Goal: Information Seeking & Learning: Find specific fact

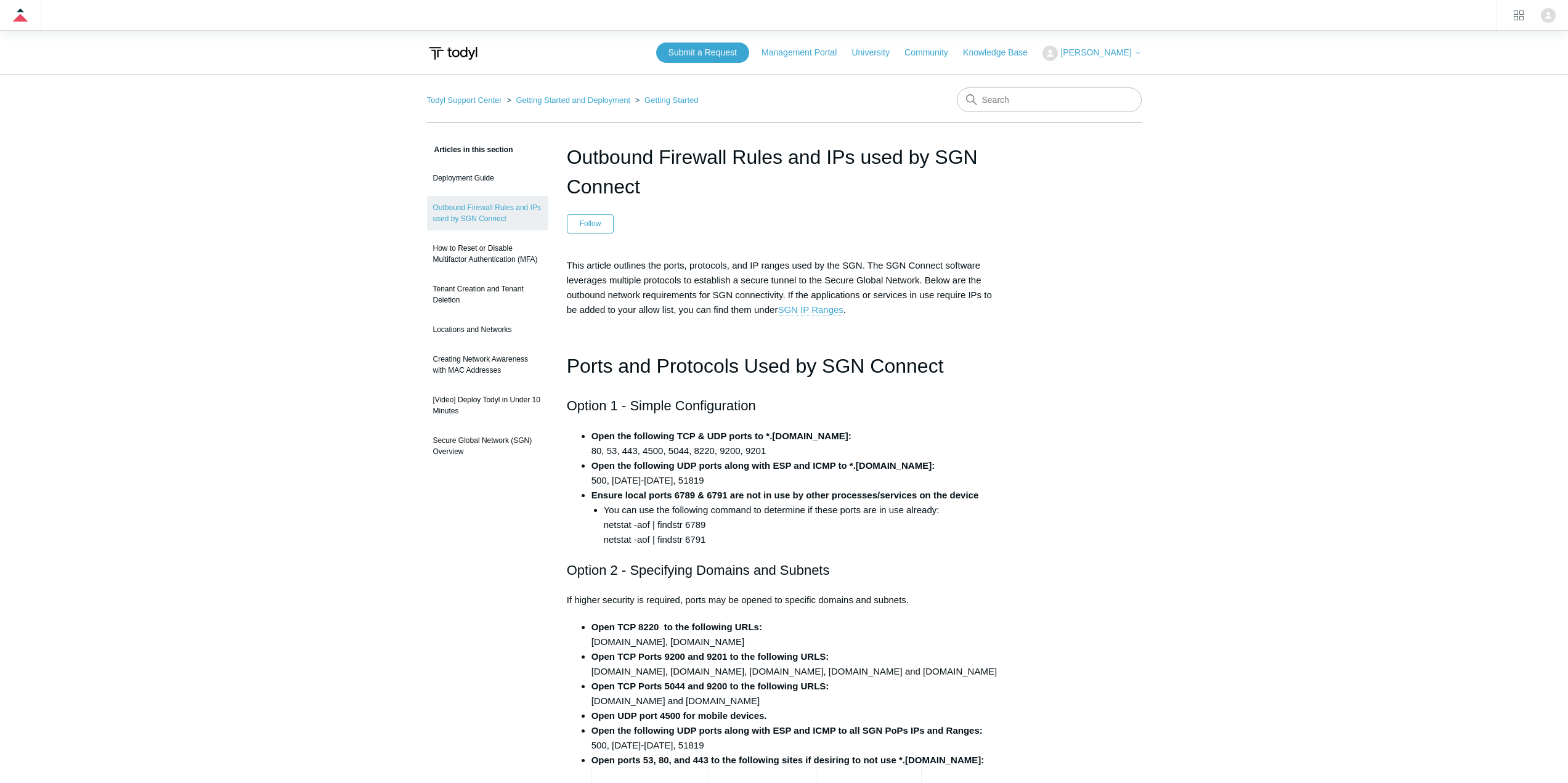
click at [707, 469] on strong "Open the following UDP ports along with ESP and ICMP to *.todyl.com:" at bounding box center [763, 465] width 343 height 10
click at [1016, 101] on input "Search" at bounding box center [1049, 99] width 185 height 25
type input "102"
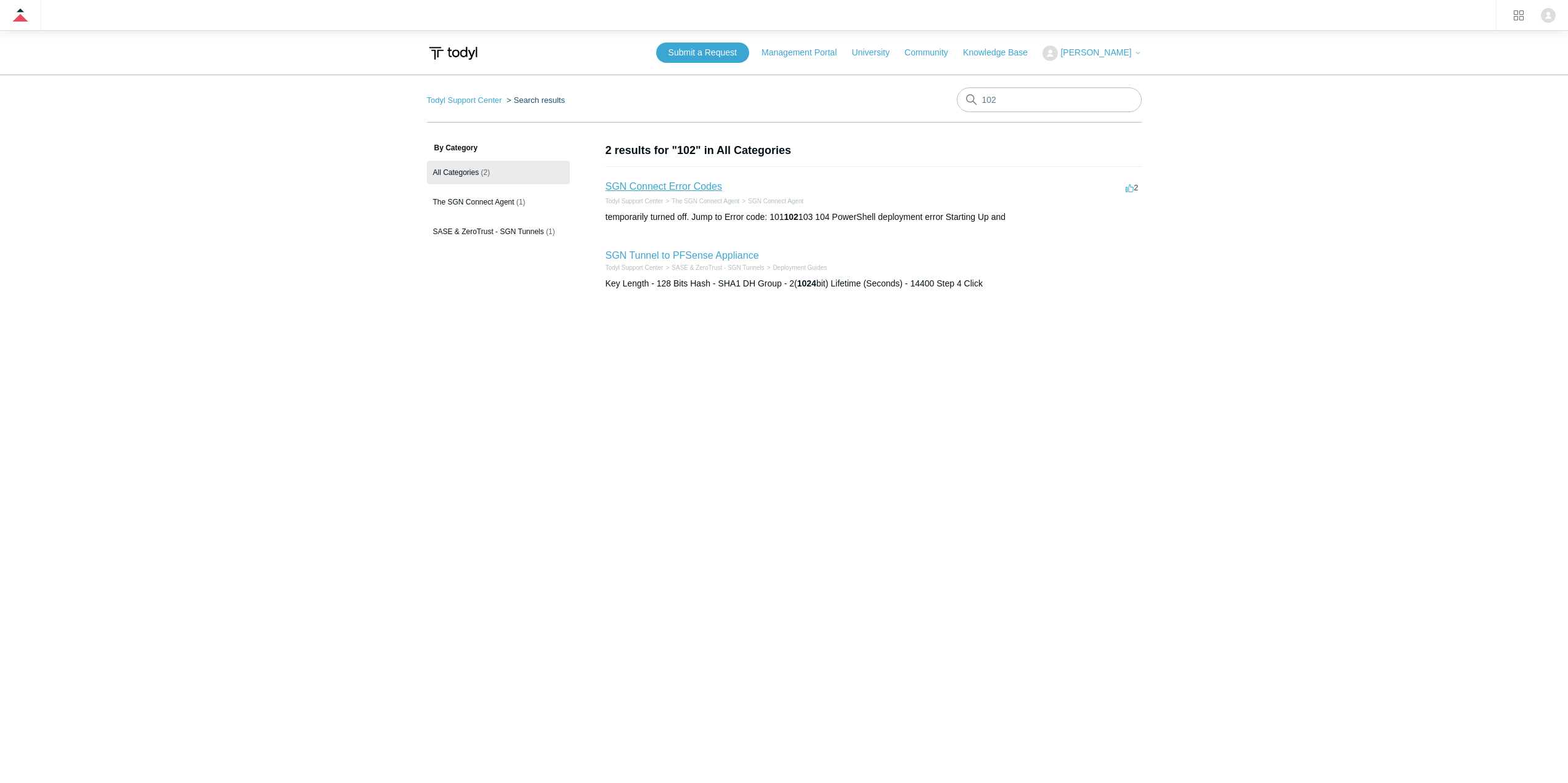
click at [697, 185] on link "SGN Connect Error Codes" at bounding box center [664, 186] width 116 height 10
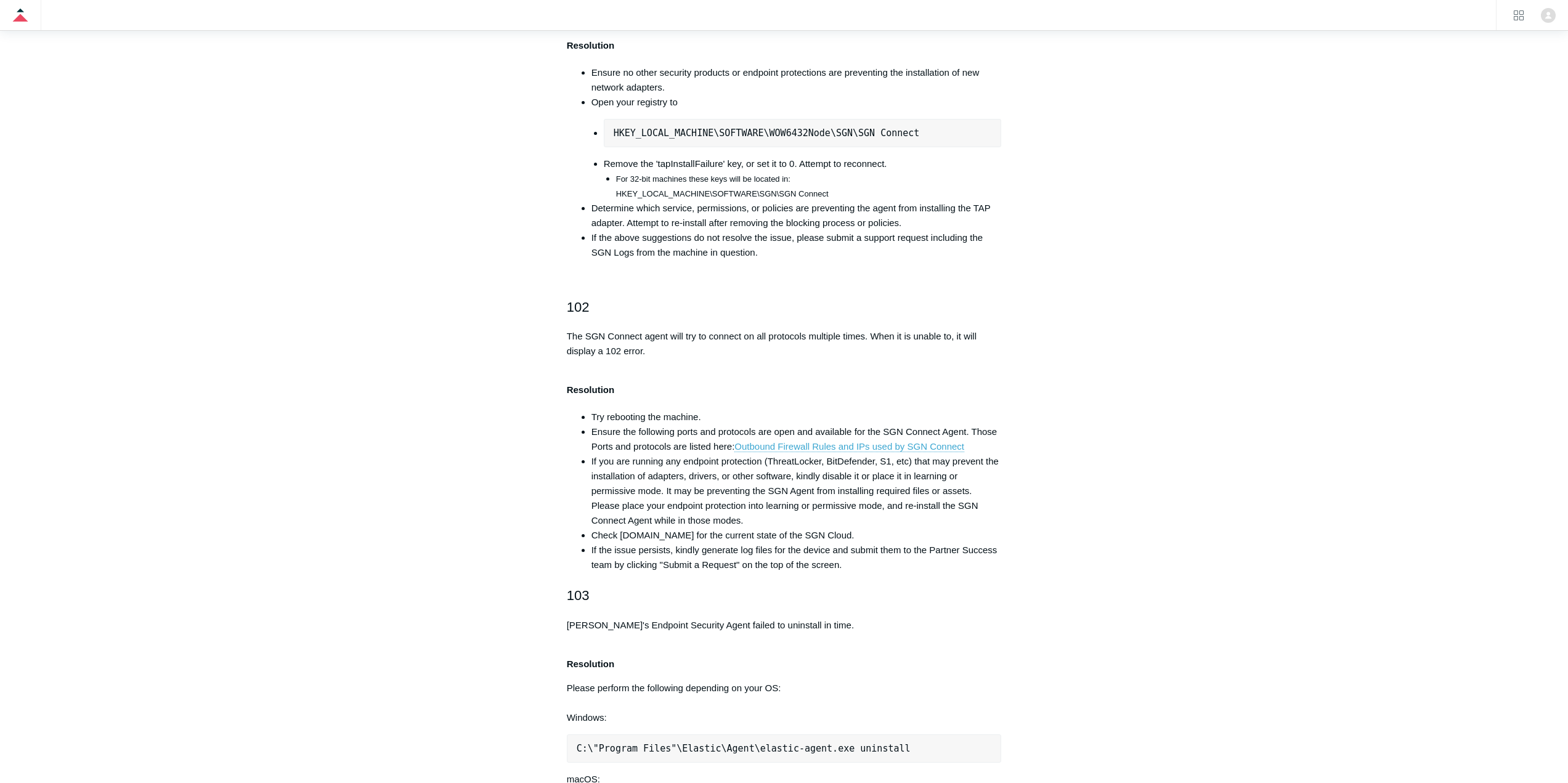
scroll to position [616, 0]
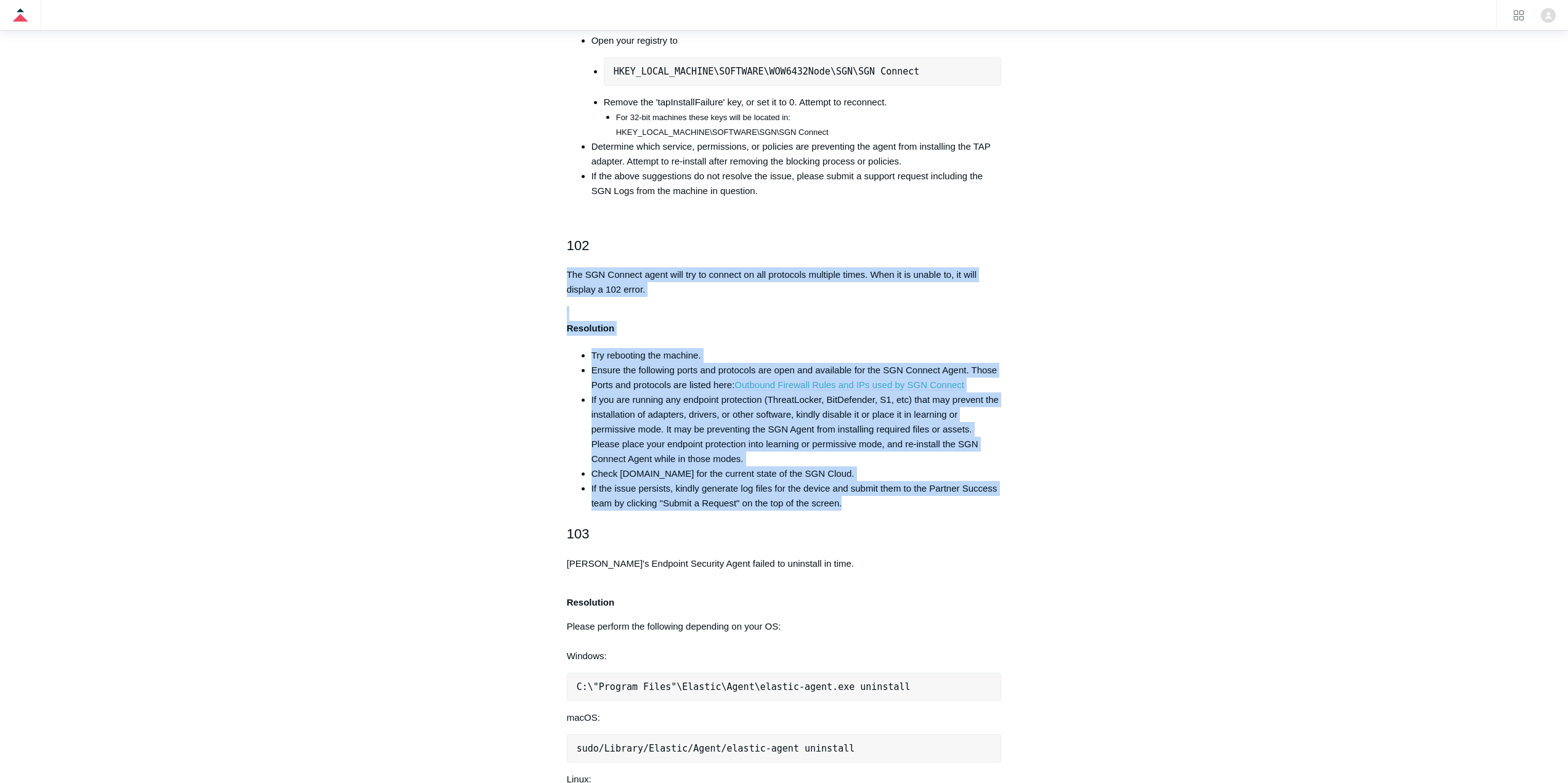
drag, startPoint x: 560, startPoint y: 274, endPoint x: 900, endPoint y: 503, distance: 409.9
copy div "The SGN Connect agent will try to connect on all protocols multiple times. When…"
